Goal: Task Accomplishment & Management: Answer question/provide support

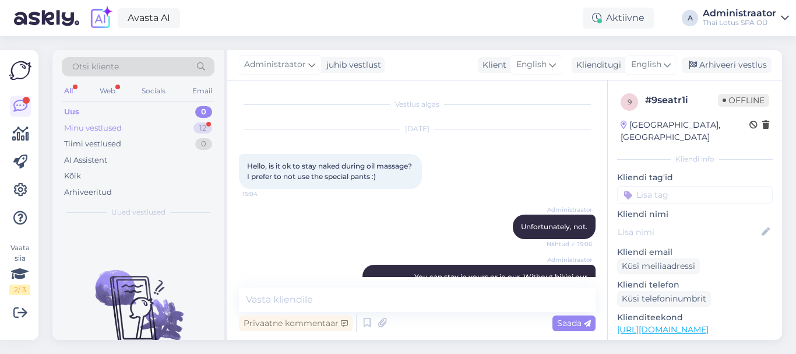
scroll to position [36, 0]
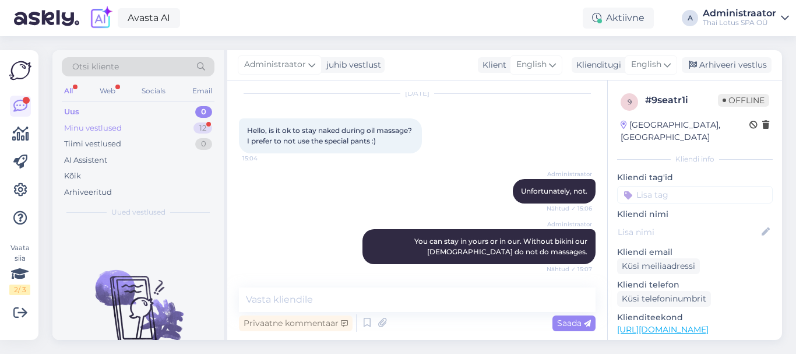
click at [157, 122] on div "Minu vestlused 12" at bounding box center [138, 128] width 153 height 16
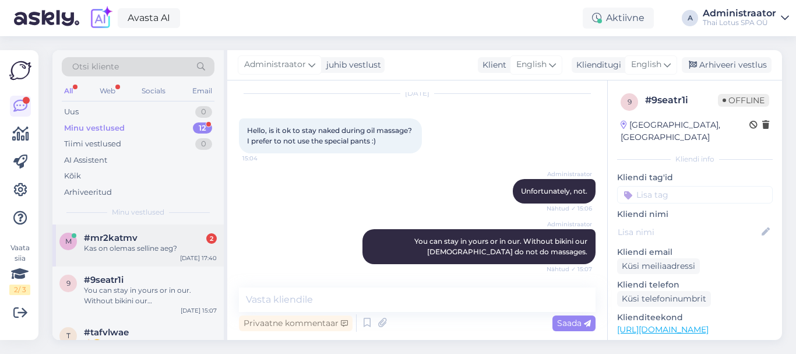
click at [153, 249] on div "Kas on olemas selline aeg?" at bounding box center [150, 248] width 133 height 10
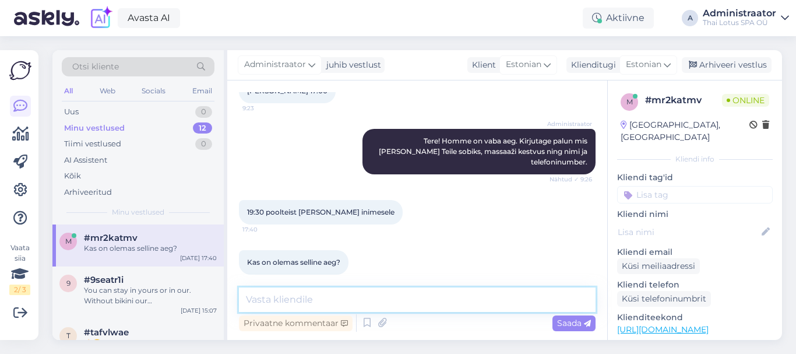
click at [262, 300] on textarea at bounding box center [417, 299] width 357 height 24
click at [272, 303] on textarea at bounding box center [417, 299] width 357 height 24
type textarea "Kahjuks, homme õhtused [PERSON_NAME] on juba kinni."
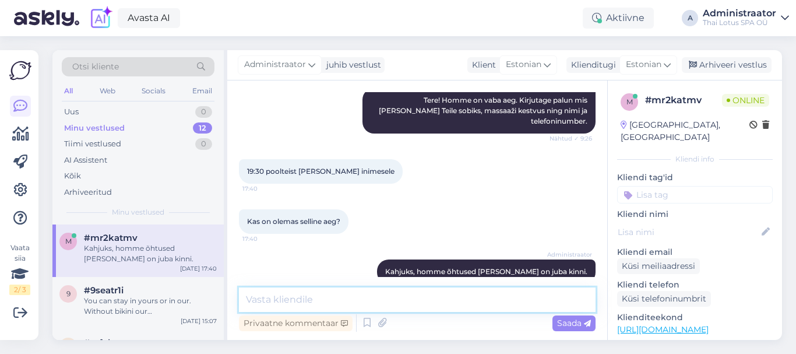
scroll to position [361, 0]
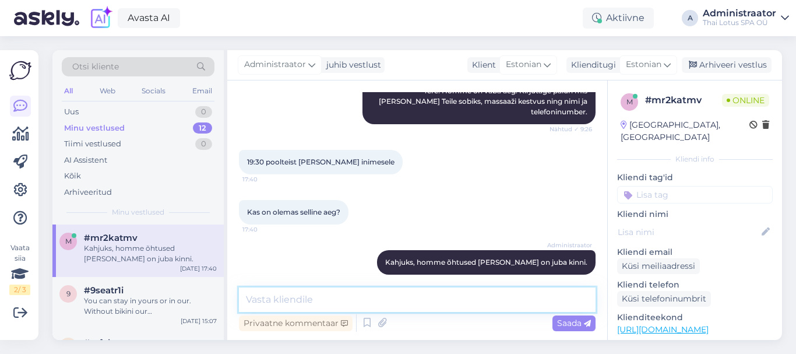
click at [306, 298] on textarea at bounding box center [417, 299] width 357 height 24
click at [306, 297] on textarea at bounding box center [417, 299] width 357 height 24
click at [353, 295] on textarea at bounding box center [417, 299] width 357 height 24
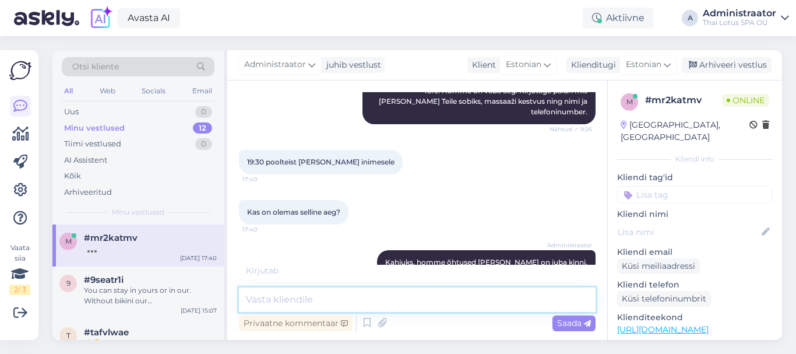
scroll to position [411, 0]
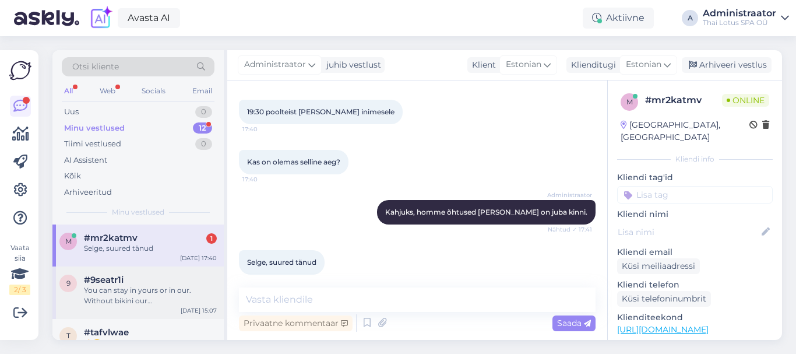
click at [147, 284] on div "#9seatr1i" at bounding box center [150, 279] width 133 height 10
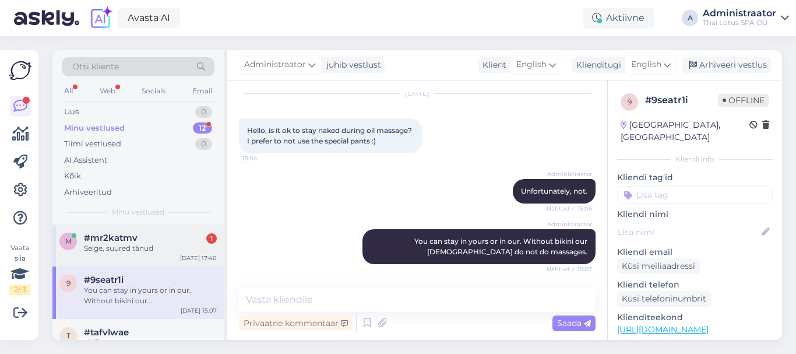
click at [137, 238] on div "#mr2katmv 1" at bounding box center [150, 238] width 133 height 10
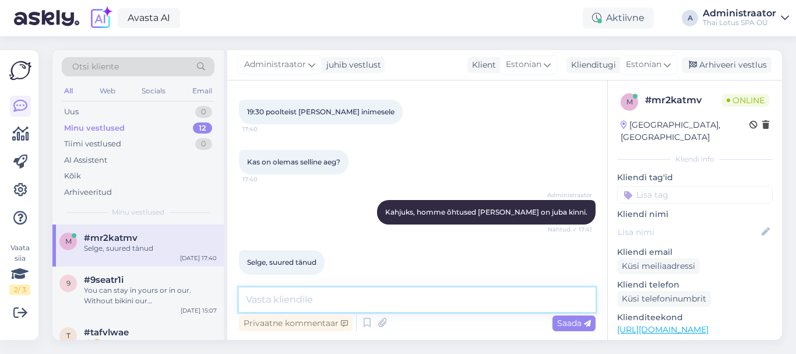
click at [285, 298] on textarea at bounding box center [417, 299] width 357 height 24
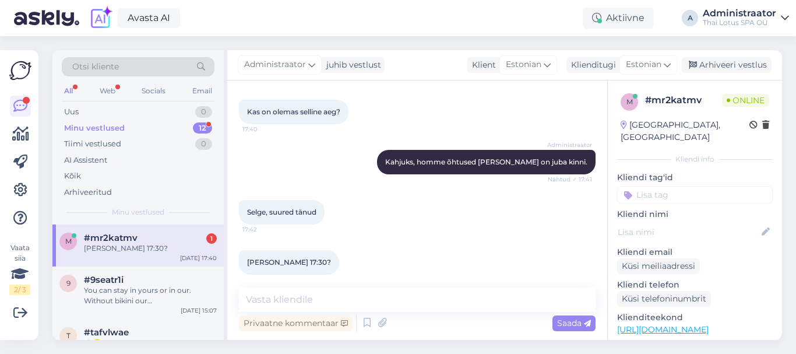
click at [163, 251] on div "[PERSON_NAME] 17:30?" at bounding box center [150, 248] width 133 height 10
click at [304, 295] on textarea at bounding box center [417, 299] width 357 height 24
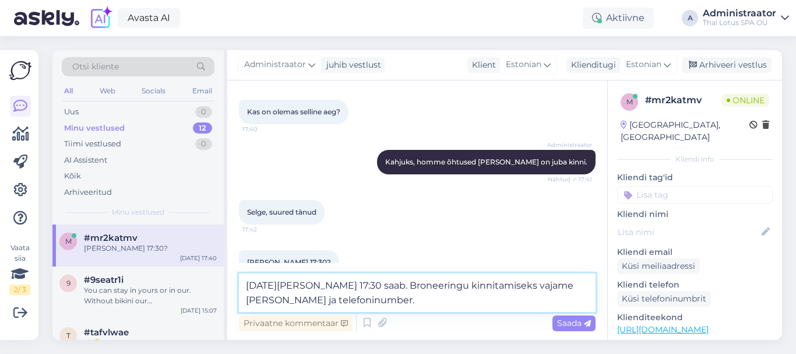
type textarea "[DATE][PERSON_NAME] 17:30 saab. Broneeringu kinnitamiseks vajame [PERSON_NAME] …"
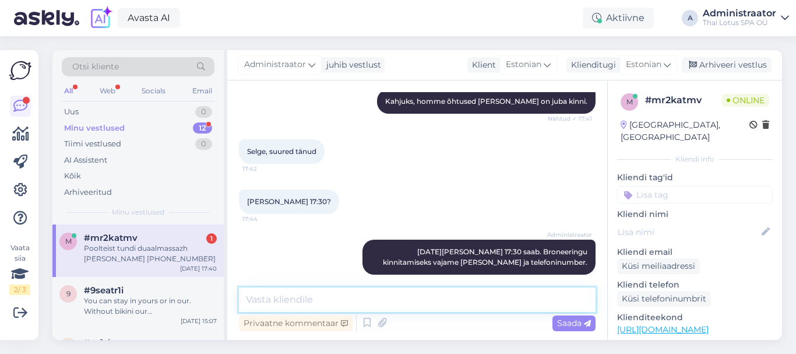
scroll to position [572, 0]
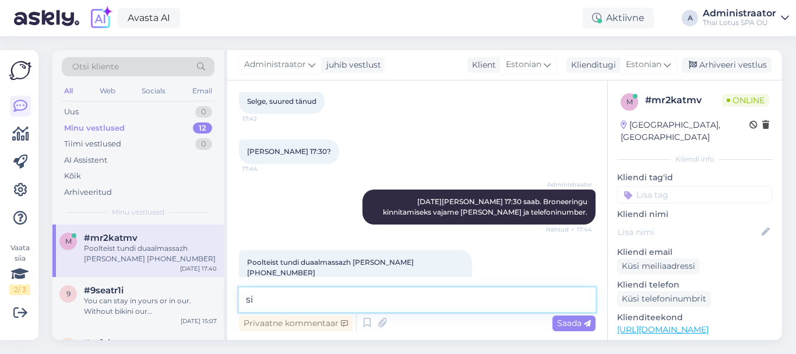
type textarea "s"
type textarea "Täname. Siis ootame Teid [DATE][PERSON_NAME] 17:30"
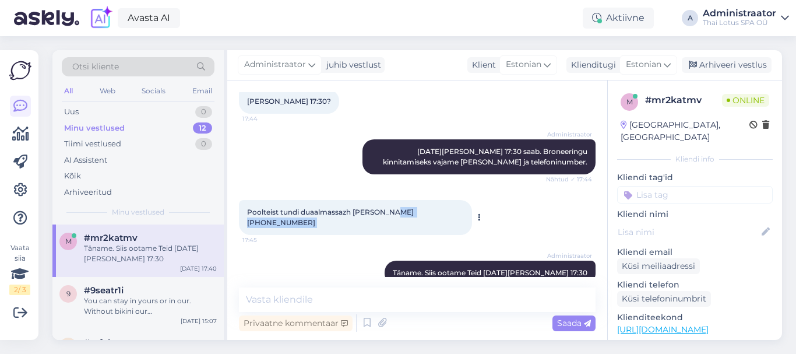
drag, startPoint x: 391, startPoint y: 203, endPoint x: 448, endPoint y: 199, distance: 56.6
click at [448, 200] on div "Poolteist tundi duaalmassazh [PERSON_NAME] [PHONE_NUMBER]:45" at bounding box center [355, 217] width 233 height 35
click at [354, 207] on span "Poolteist tundi duaalmassazh [PERSON_NAME] [PHONE_NUMBER]" at bounding box center [331, 216] width 168 height 19
click at [341, 298] on textarea at bounding box center [417, 299] width 357 height 24
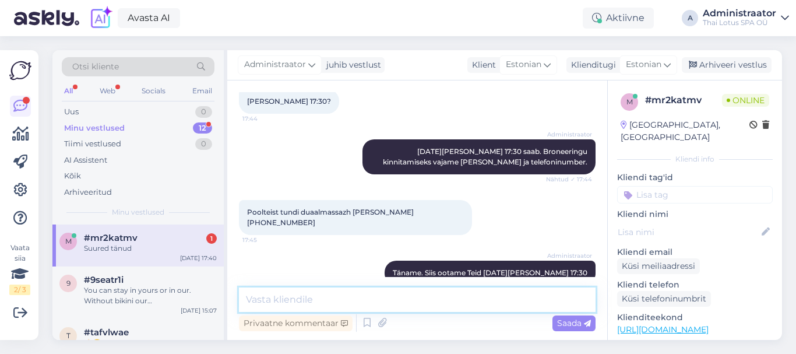
scroll to position [672, 0]
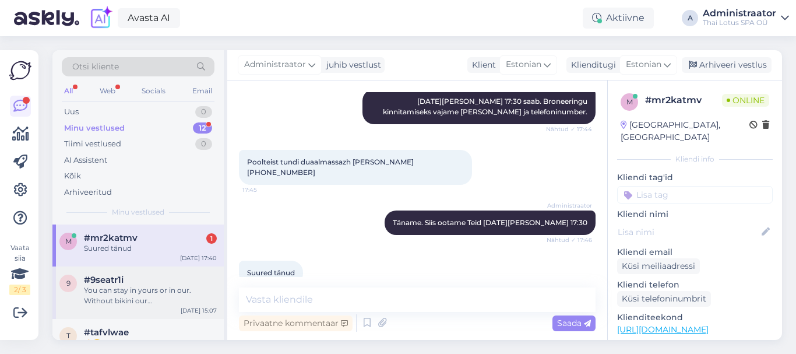
click at [137, 308] on div "9 #9seatr1i You can stay in yours or in our. Without bikini our [DEMOGRAPHIC_DA…" at bounding box center [137, 292] width 171 height 52
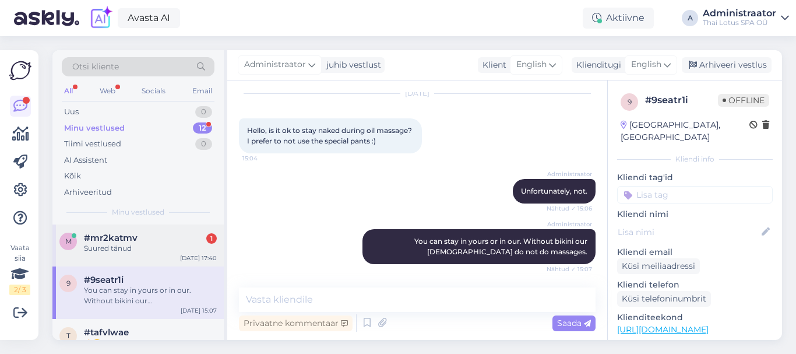
click at [135, 255] on div "m #mr2katmv 1 Suured tänud [DATE] 17:40" at bounding box center [137, 245] width 171 height 42
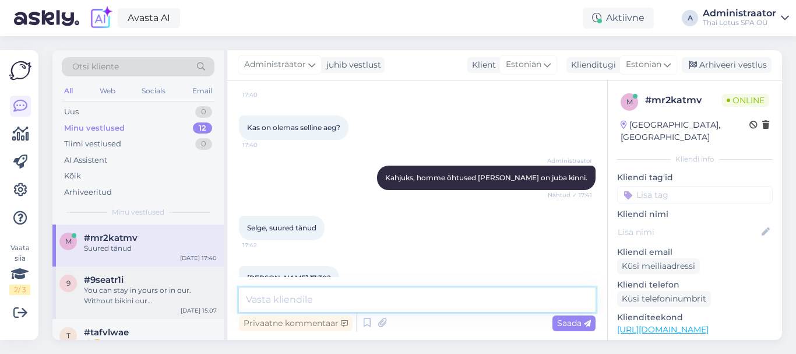
click at [268, 297] on textarea at bounding box center [417, 299] width 357 height 24
